Goal: Task Accomplishment & Management: Complete application form

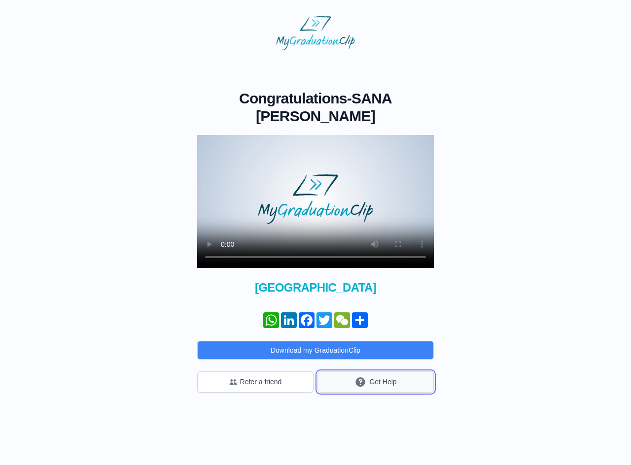
click at [387, 386] on button "Get Help" at bounding box center [375, 382] width 116 height 21
drag, startPoint x: 368, startPoint y: 109, endPoint x: 361, endPoint y: 147, distance: 38.6
click at [368, 109] on h1 "Congratulations - SANA ELSA JEEMON" at bounding box center [315, 107] width 237 height 35
click at [362, 153] on video at bounding box center [315, 201] width 237 height 133
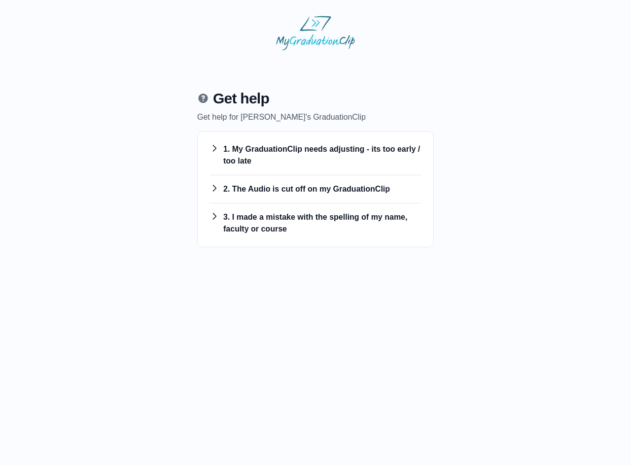
click at [302, 159] on h3 "1. My GraduationClip needs adjusting - its too early / too late" at bounding box center [315, 155] width 212 height 24
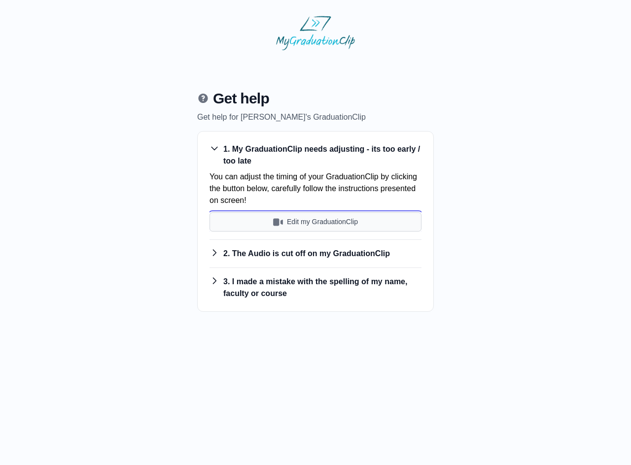
click at [330, 217] on button "Edit my GraduationClip" at bounding box center [315, 221] width 212 height 19
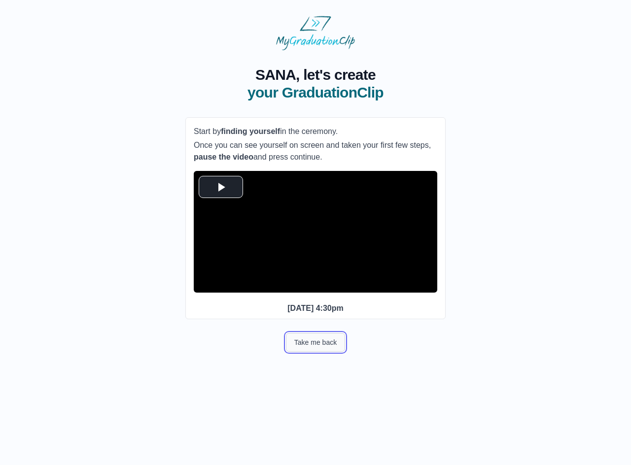
click at [299, 352] on button "Take me back" at bounding box center [315, 342] width 59 height 19
click at [303, 223] on video "Video Player" at bounding box center [315, 232] width 243 height 122
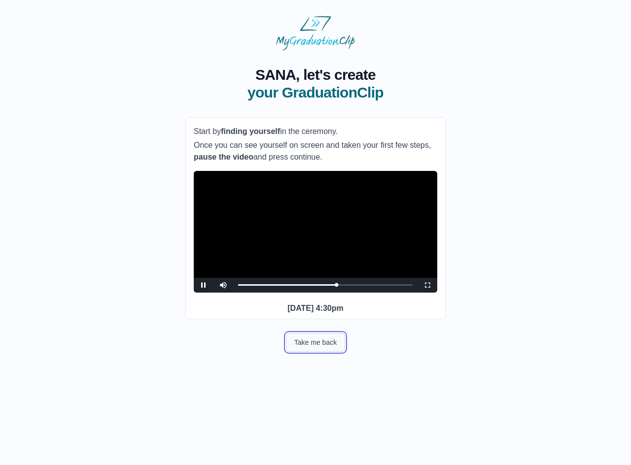
click at [315, 352] on button "Take me back" at bounding box center [315, 342] width 59 height 19
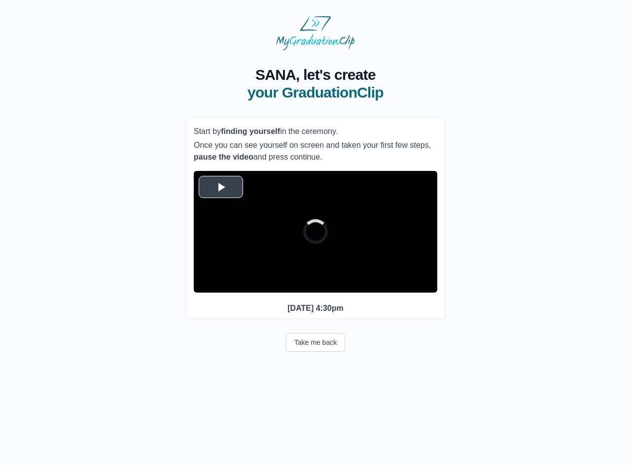
click at [345, 215] on video "Video Player" at bounding box center [315, 232] width 243 height 122
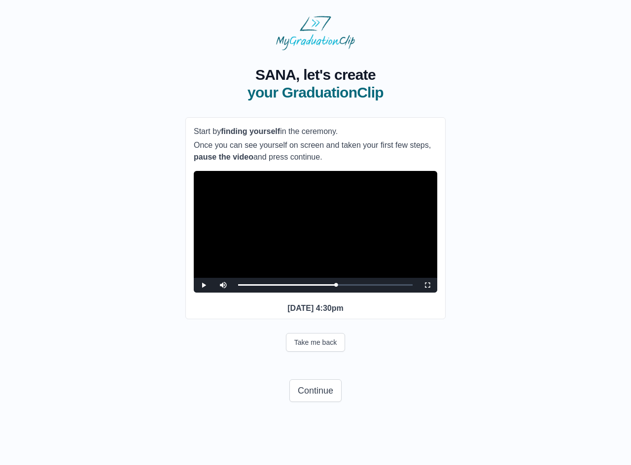
click at [345, 215] on video "Video Player" at bounding box center [315, 232] width 243 height 122
click at [335, 352] on button "Take me back" at bounding box center [315, 342] width 59 height 19
click at [335, 235] on video "Video Player" at bounding box center [315, 232] width 243 height 122
click at [343, 230] on video "Video Player" at bounding box center [315, 232] width 243 height 122
click at [318, 402] on button "Continue" at bounding box center [315, 390] width 52 height 23
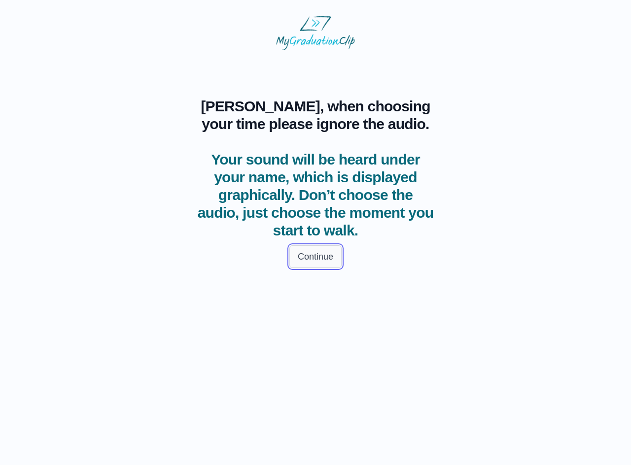
click at [316, 254] on button "Continue" at bounding box center [315, 256] width 52 height 23
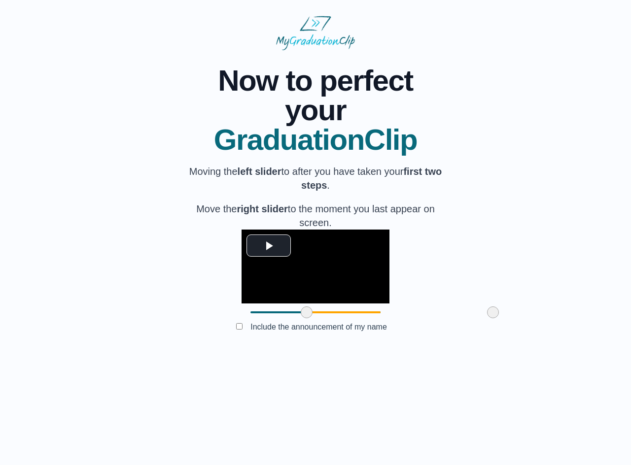
drag, startPoint x: 191, startPoint y: 386, endPoint x: 247, endPoint y: 382, distance: 56.3
click at [301, 318] on span at bounding box center [307, 312] width 12 height 12
drag, startPoint x: 436, startPoint y: 384, endPoint x: 367, endPoint y: 382, distance: 69.0
click at [418, 318] on span at bounding box center [424, 312] width 12 height 12
click at [313, 352] on button "Submit" at bounding box center [315, 342] width 38 height 19
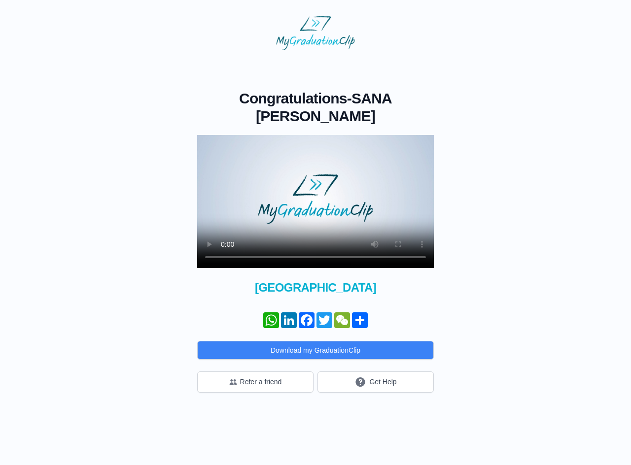
click at [341, 185] on video at bounding box center [315, 201] width 237 height 133
